Goal: Navigation & Orientation: Find specific page/section

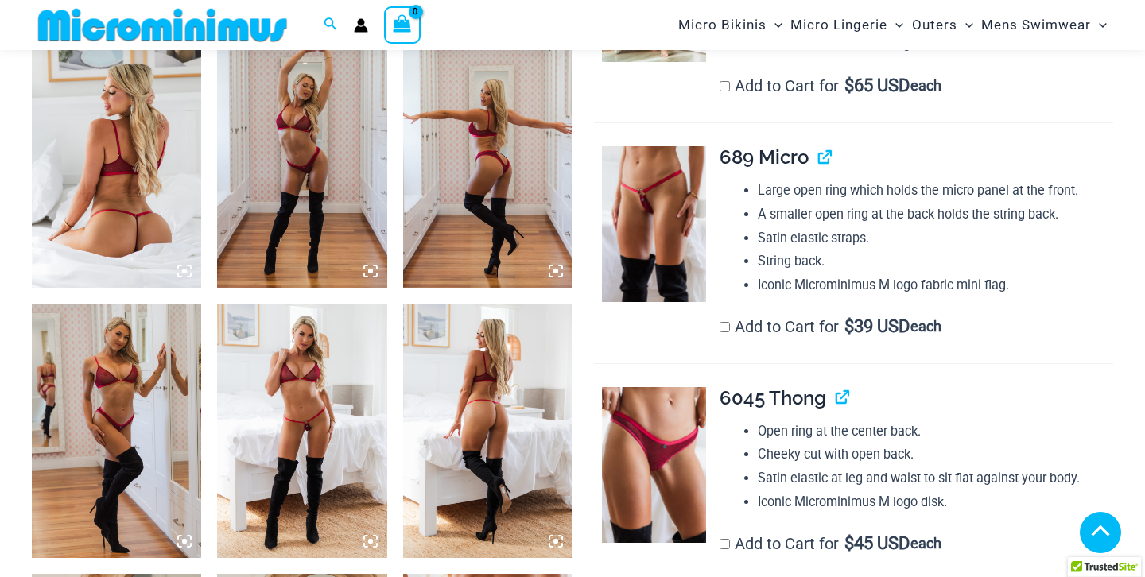
scroll to position [945, 0]
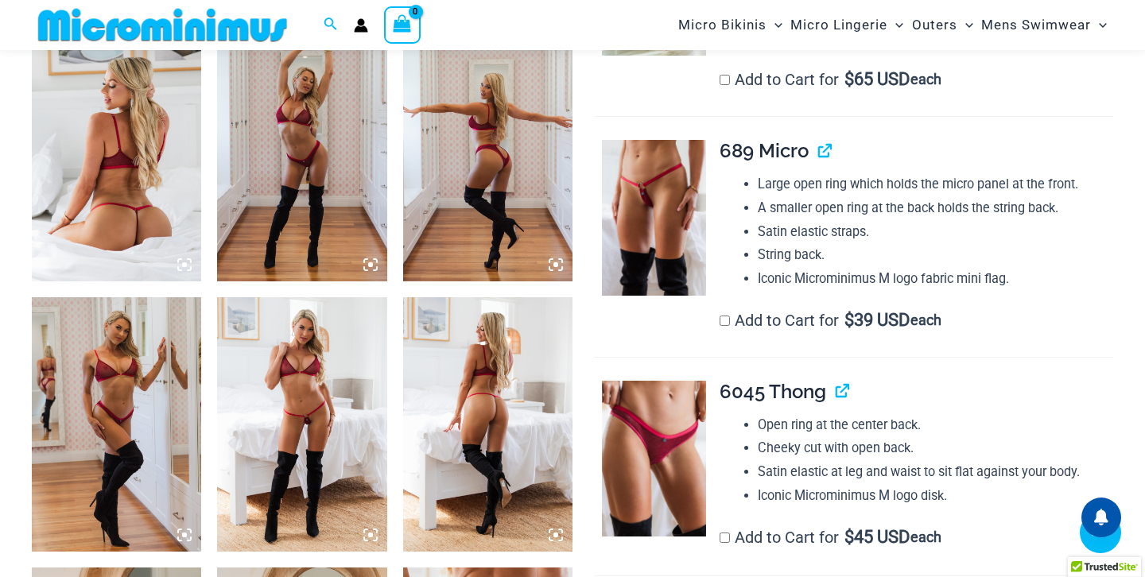
click at [447, 123] on img at bounding box center [487, 154] width 169 height 254
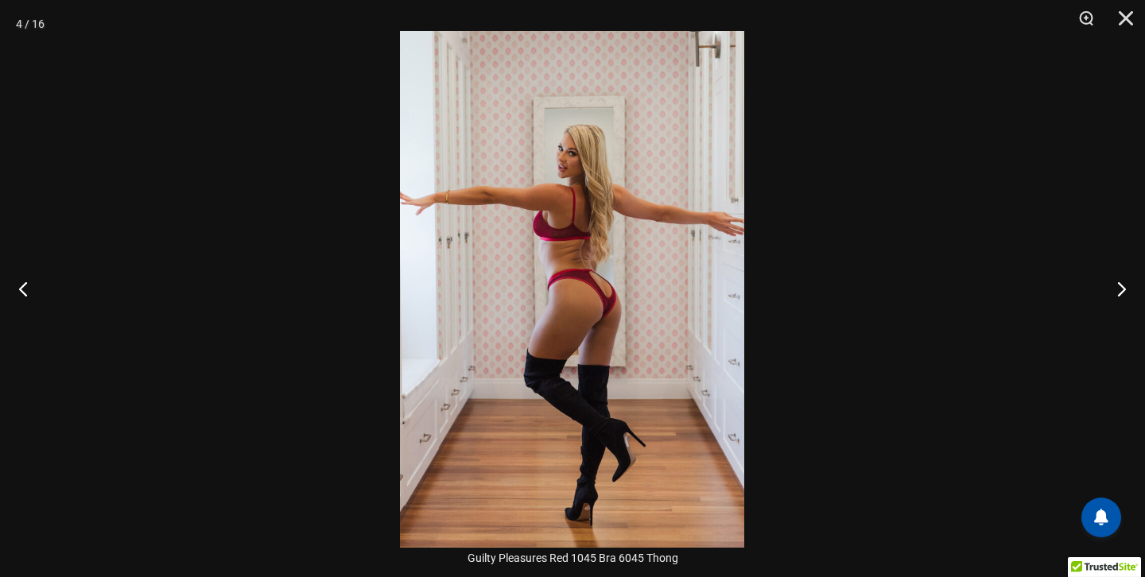
click at [563, 250] on img at bounding box center [572, 289] width 344 height 517
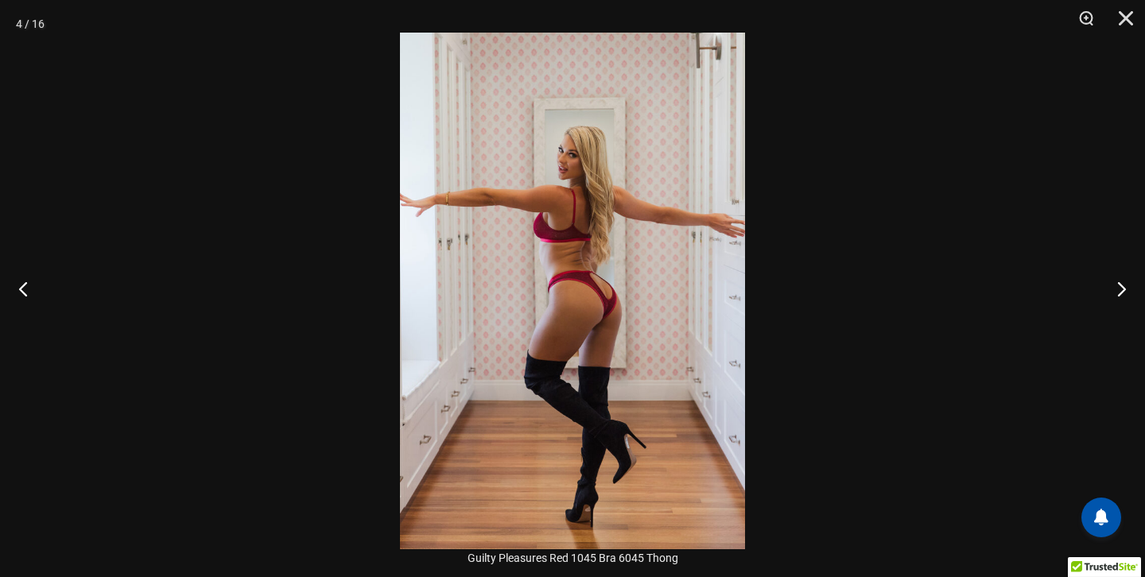
click at [568, 218] on img at bounding box center [572, 291] width 345 height 517
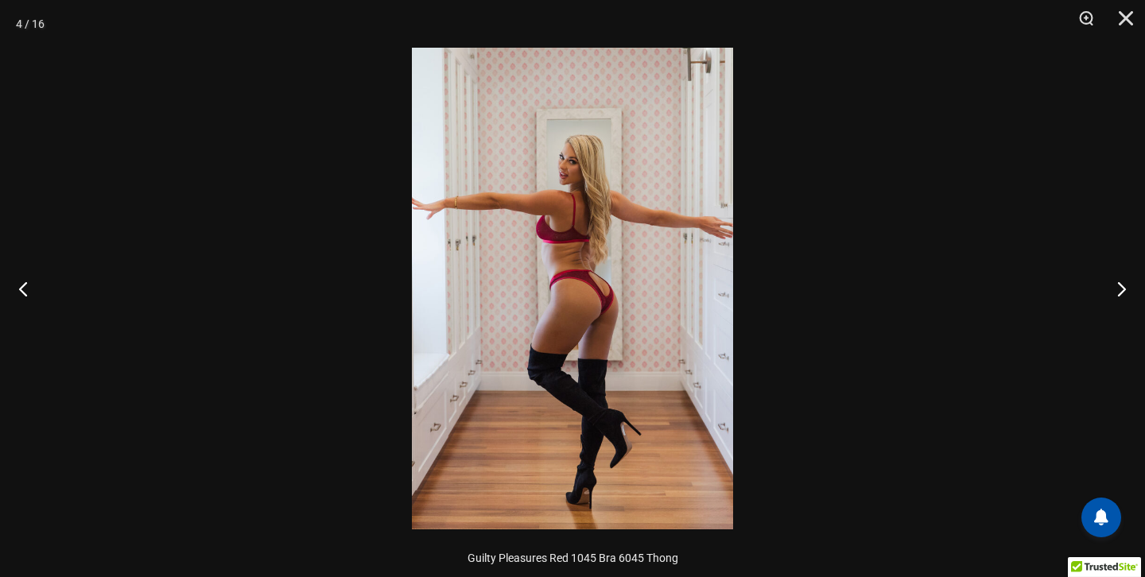
click at [569, 264] on img at bounding box center [572, 289] width 321 height 482
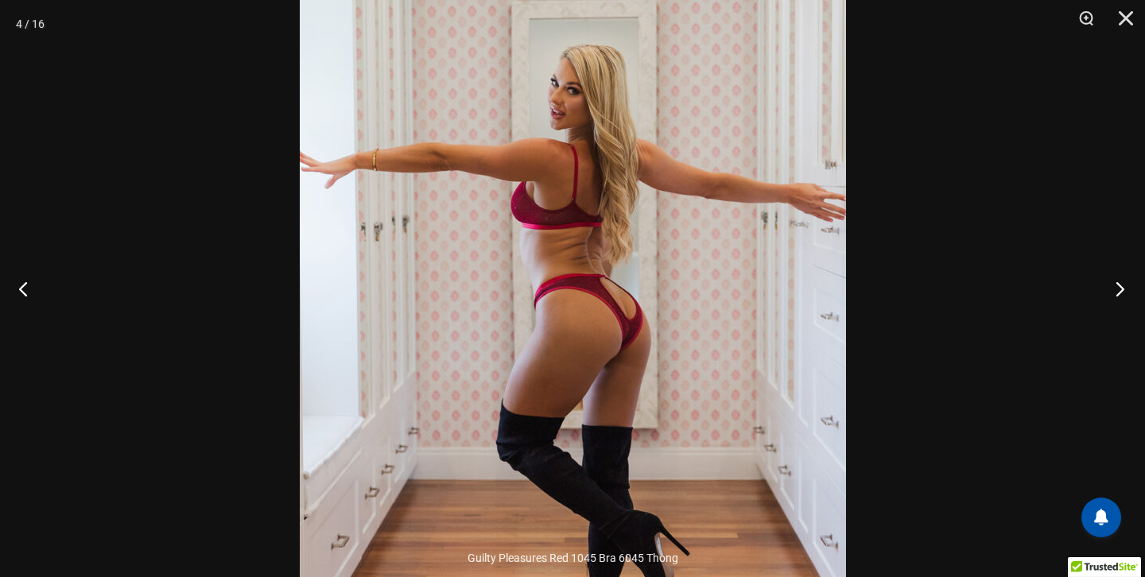
click at [1120, 281] on button "Next" at bounding box center [1115, 289] width 60 height 80
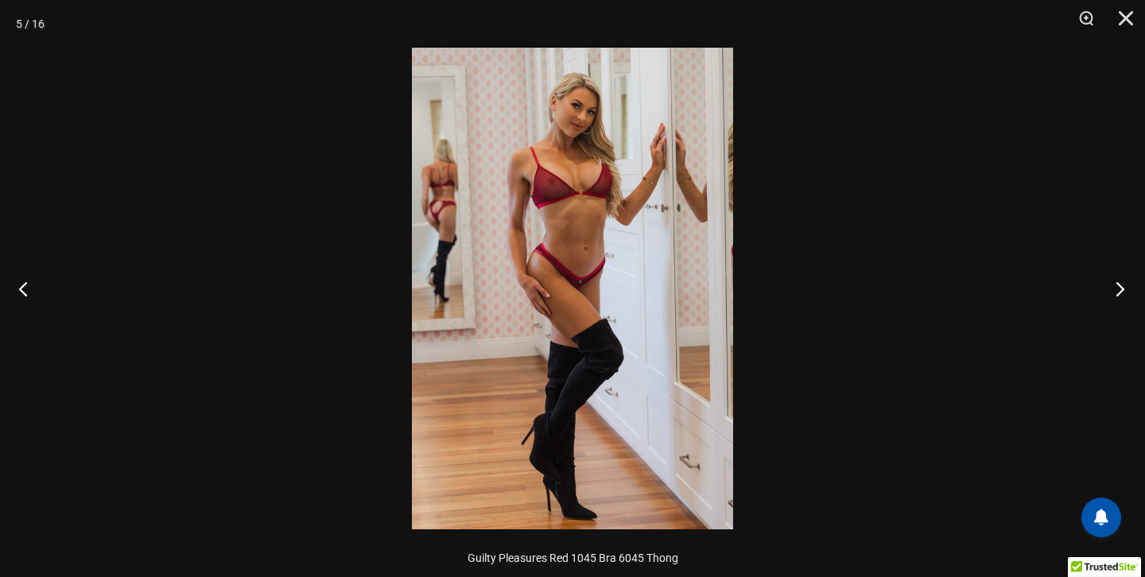
click at [1120, 281] on button "Next" at bounding box center [1115, 289] width 60 height 80
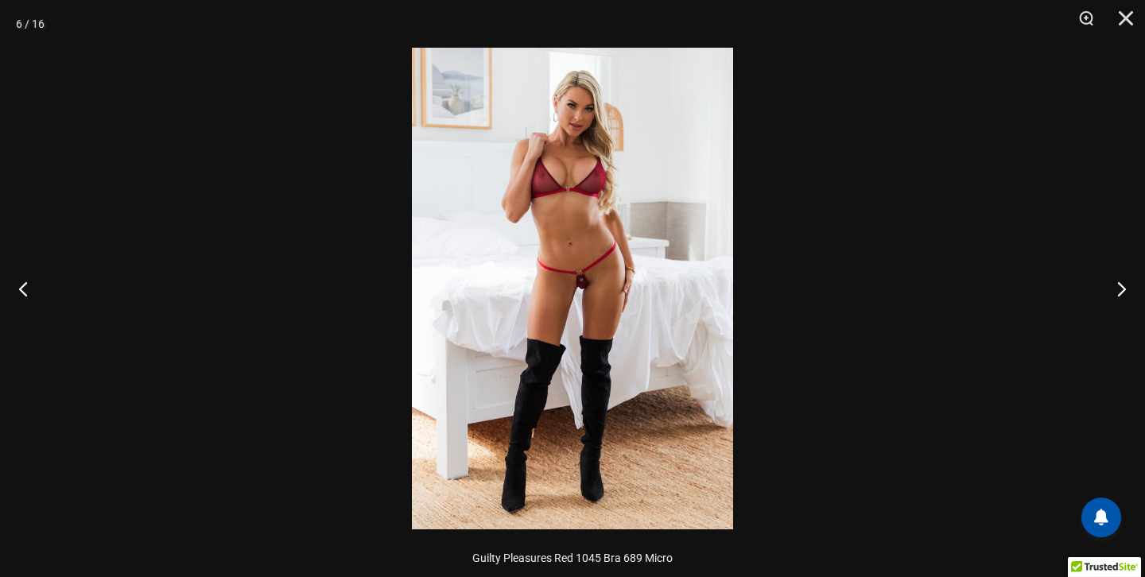
click at [572, 280] on img at bounding box center [572, 289] width 321 height 482
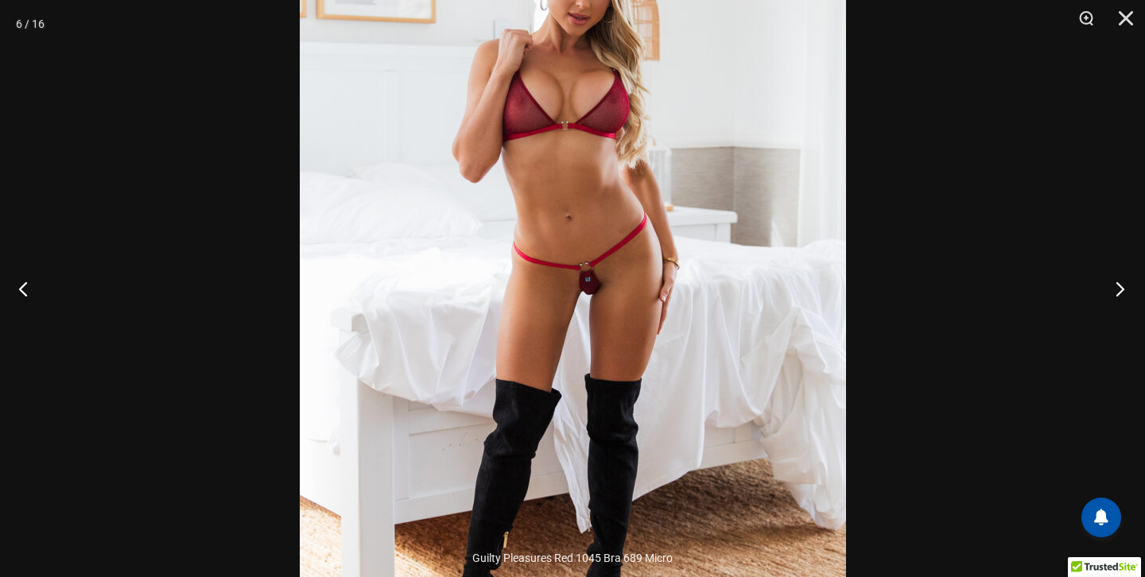
click at [1119, 288] on button "Next" at bounding box center [1115, 289] width 60 height 80
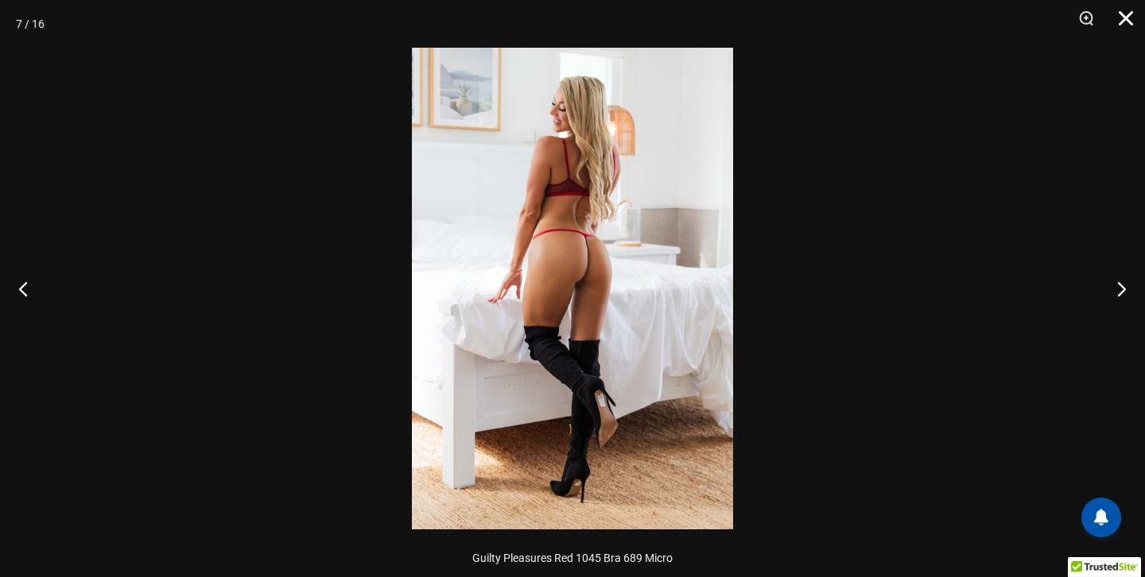
click at [1135, 17] on button "Close" at bounding box center [1120, 24] width 40 height 48
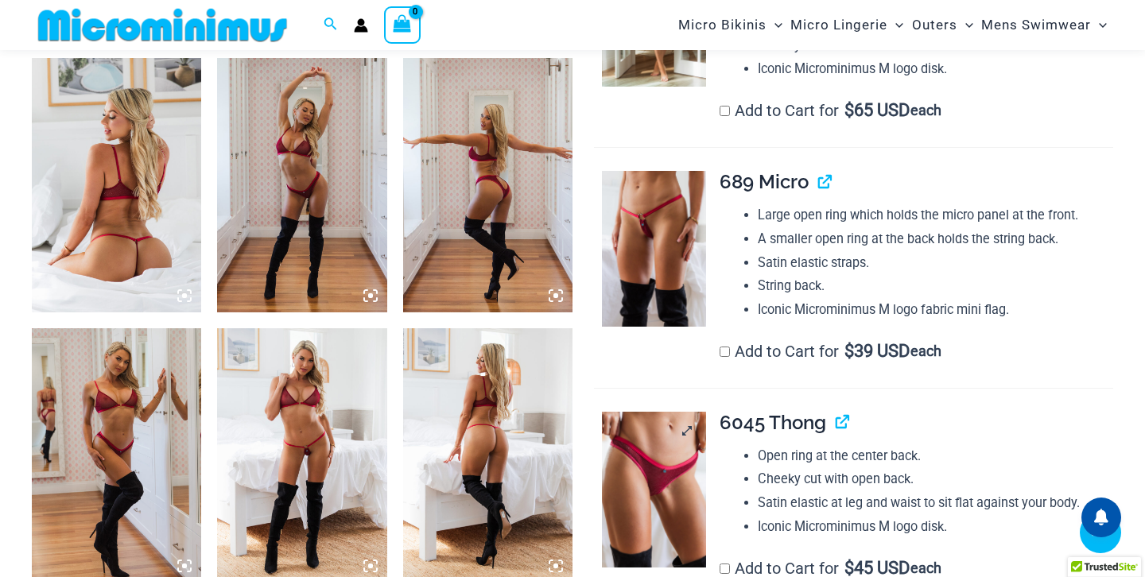
scroll to position [898, 0]
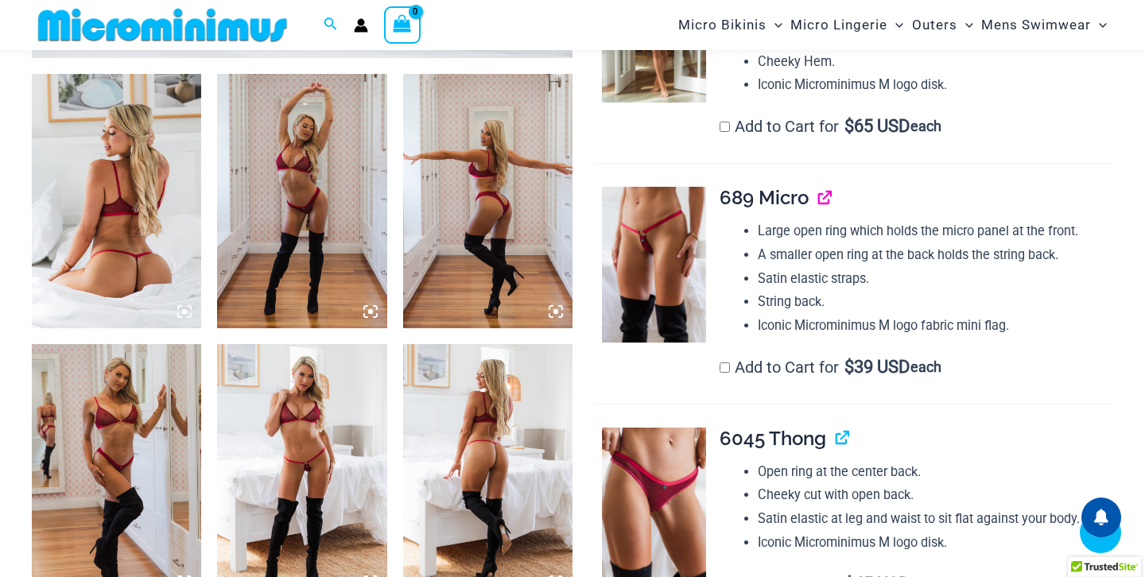
click at [818, 201] on link "View product" at bounding box center [818, 197] width 0 height 23
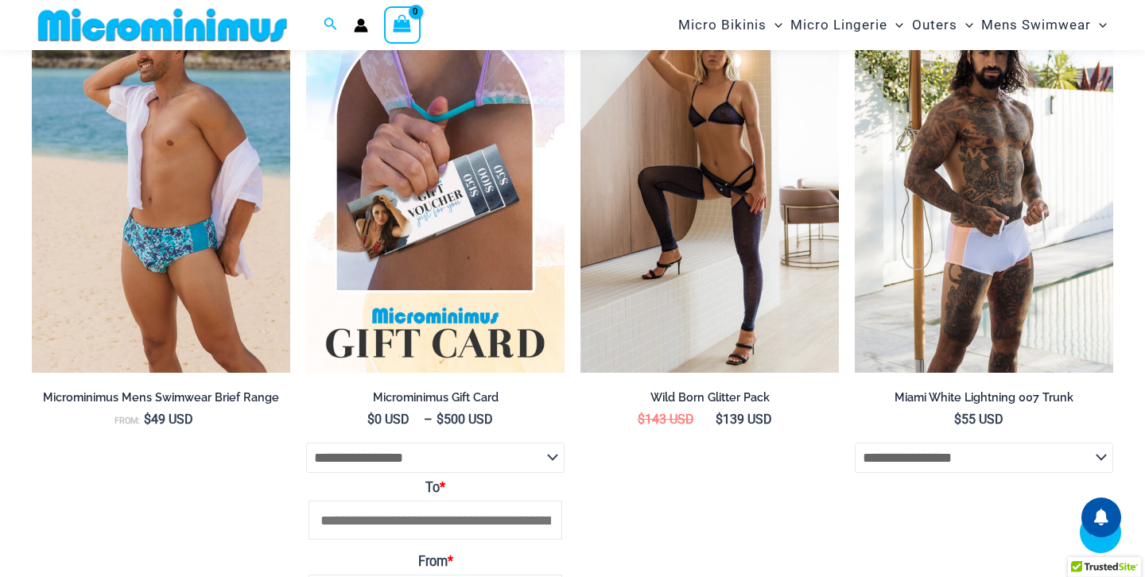
scroll to position [2954, 0]
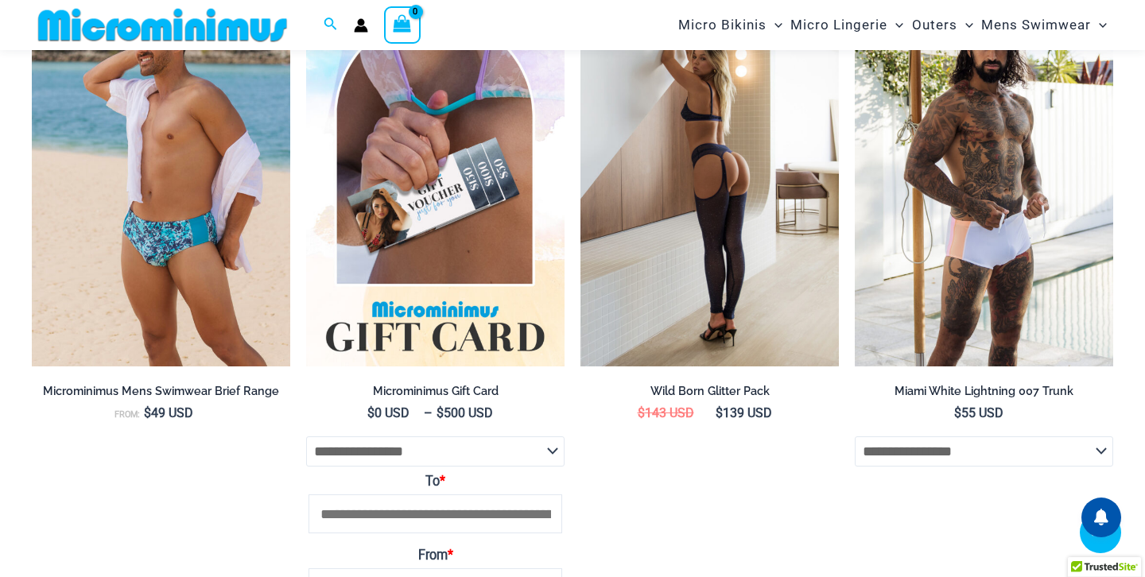
click at [710, 188] on img at bounding box center [709, 173] width 258 height 388
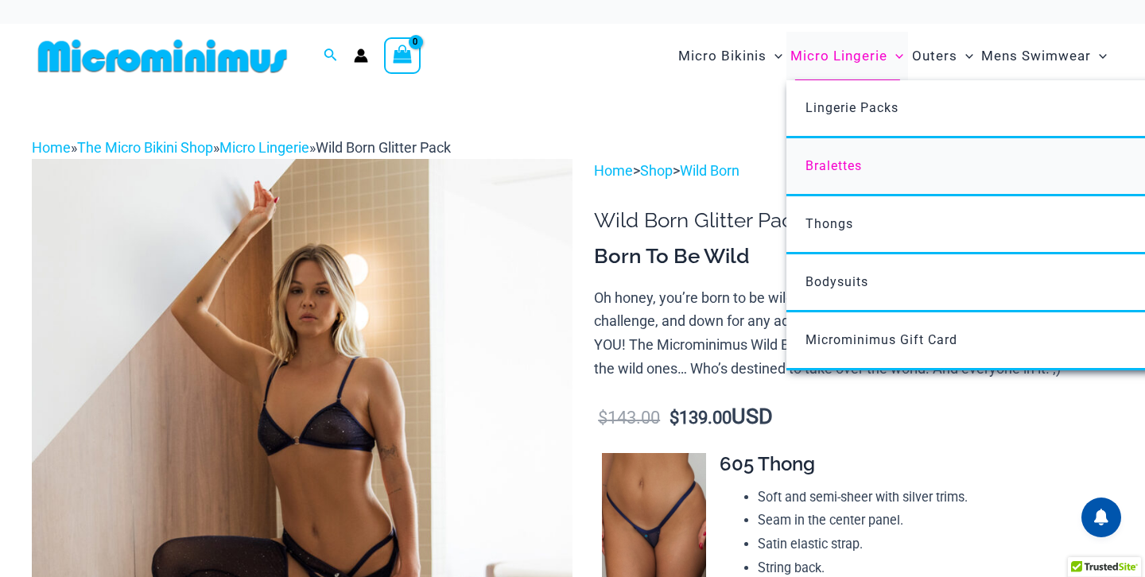
click at [836, 164] on span "Bralettes" at bounding box center [833, 165] width 56 height 15
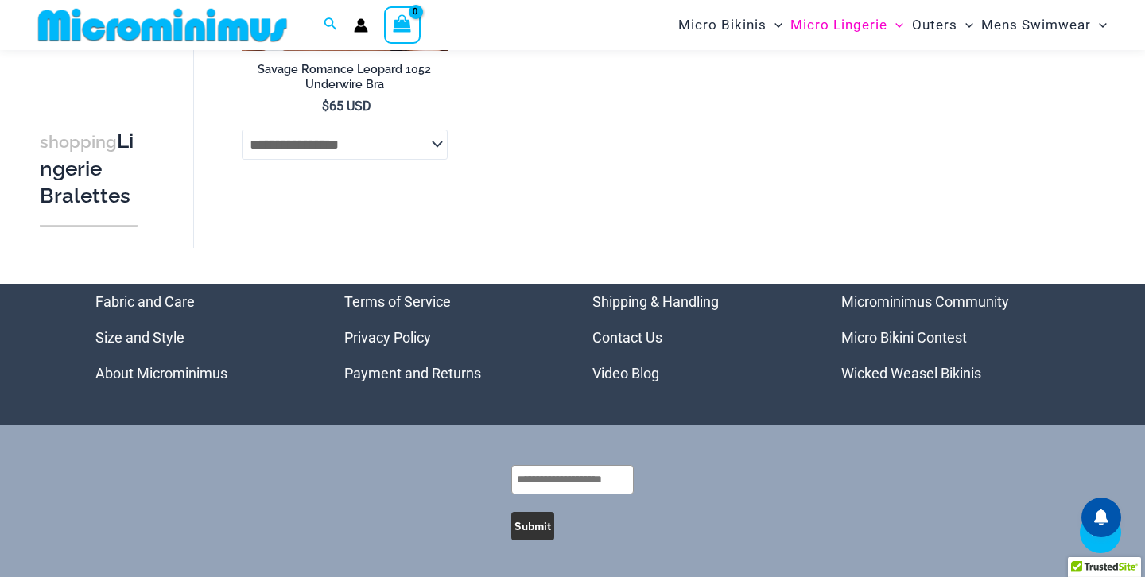
scroll to position [1448, 0]
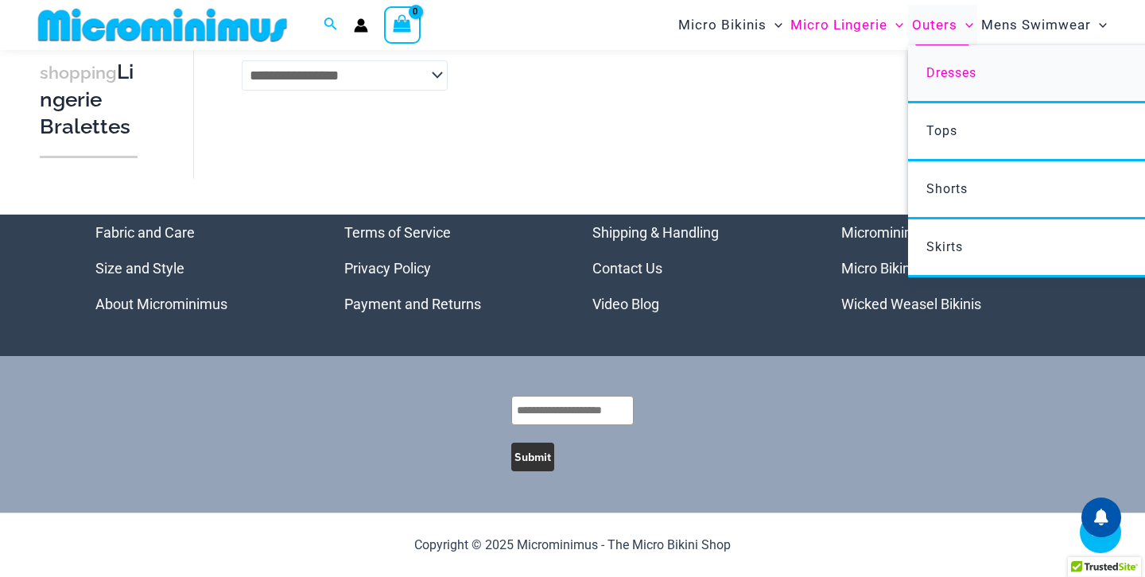
click at [953, 76] on span "Dresses" at bounding box center [951, 72] width 50 height 15
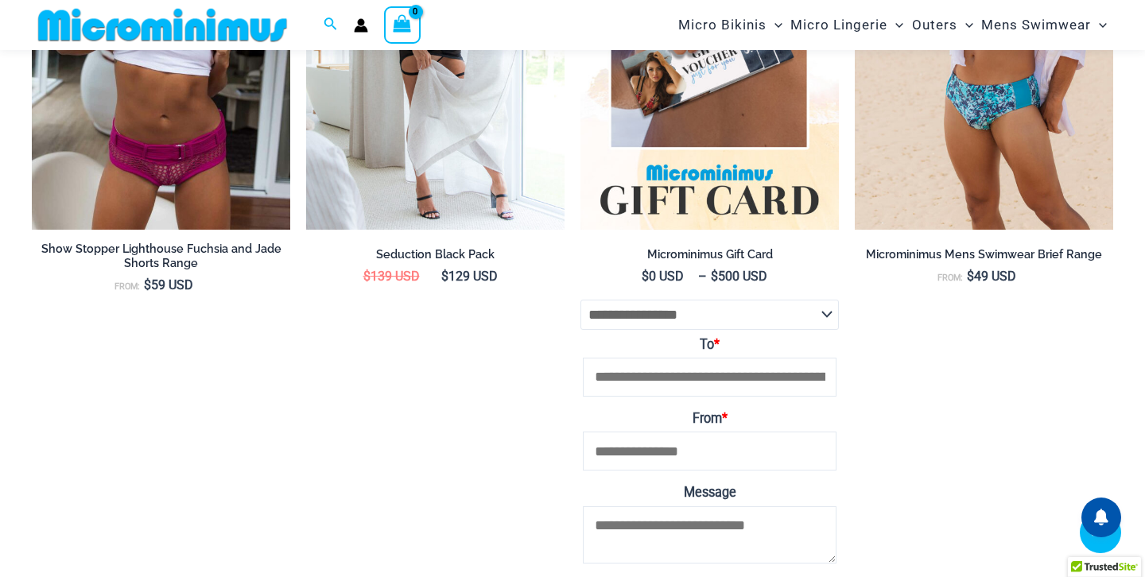
scroll to position [5011, 0]
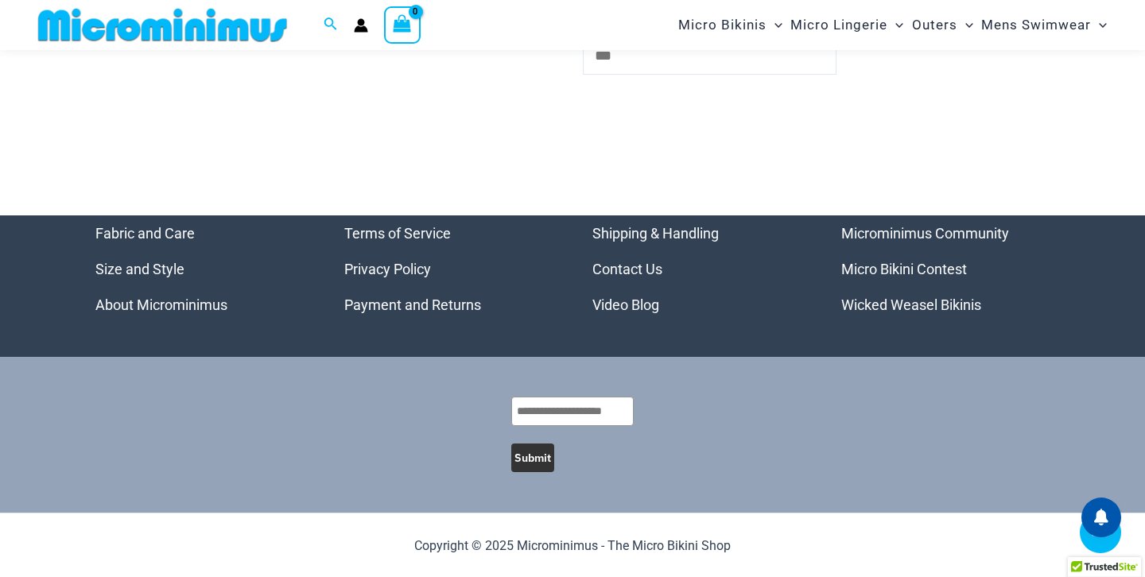
click at [886, 311] on link "Wicked Weasel Bikinis" at bounding box center [911, 305] width 140 height 17
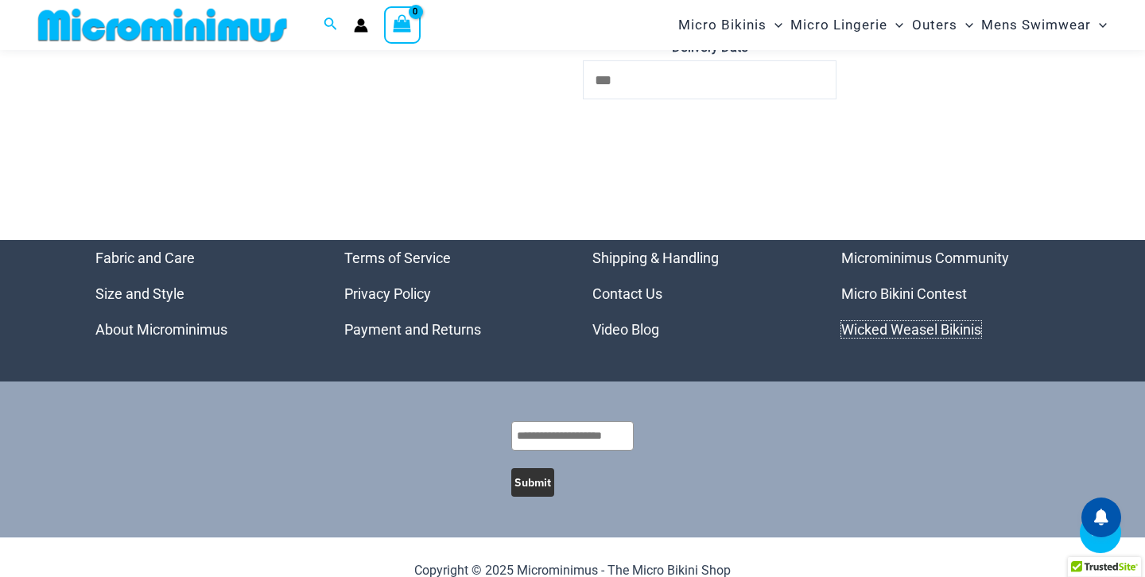
scroll to position [3275, 0]
